Goal: Task Accomplishment & Management: Use online tool/utility

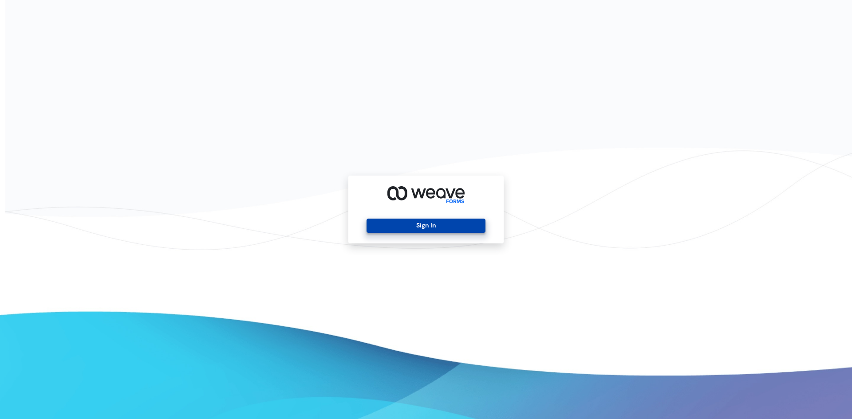
click at [372, 228] on button "Sign In" at bounding box center [426, 226] width 119 height 14
